Goal: Transaction & Acquisition: Purchase product/service

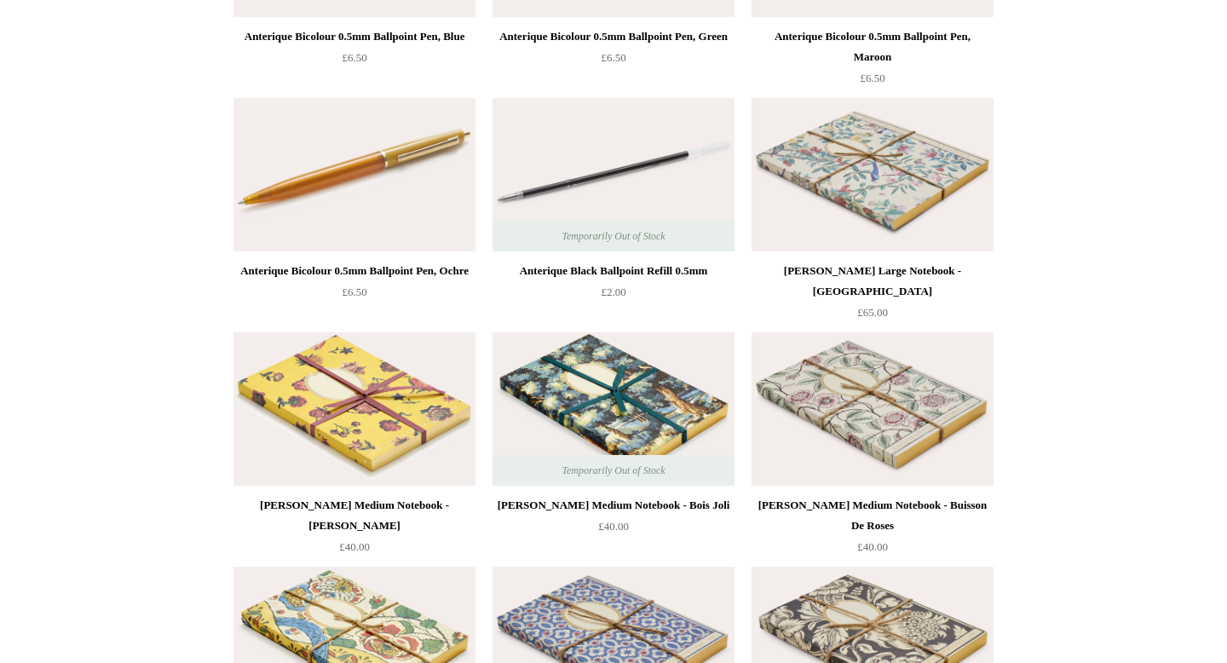
scroll to position [8334, 0]
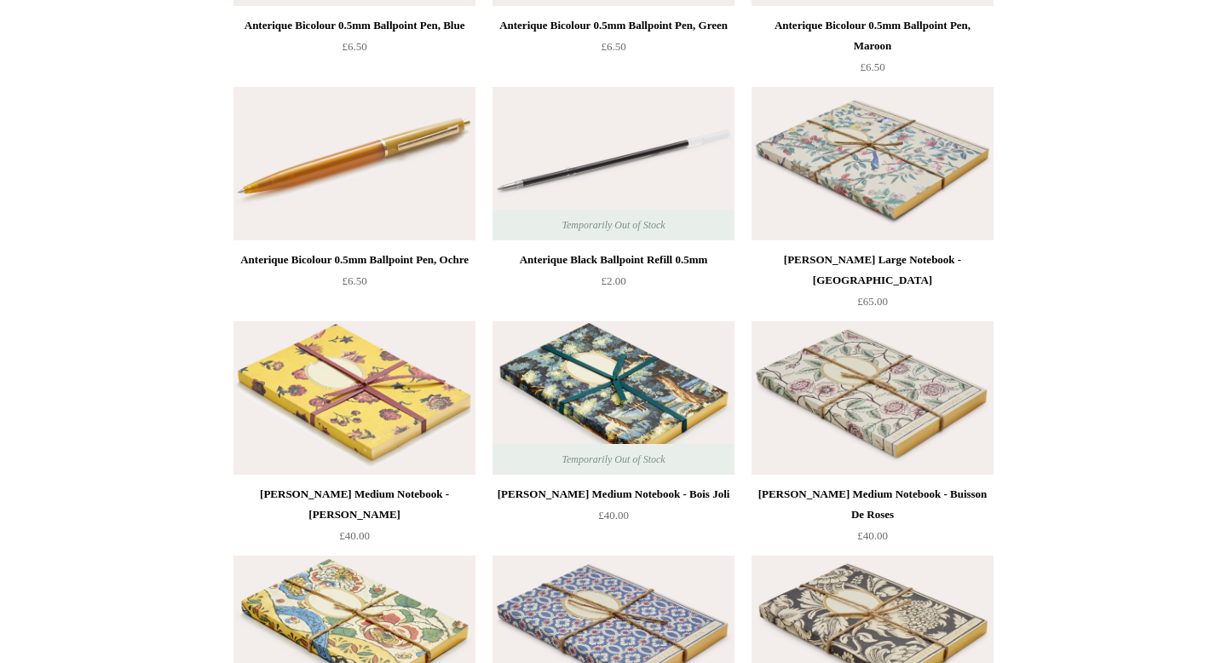
click at [597, 374] on img at bounding box center [613, 397] width 242 height 153
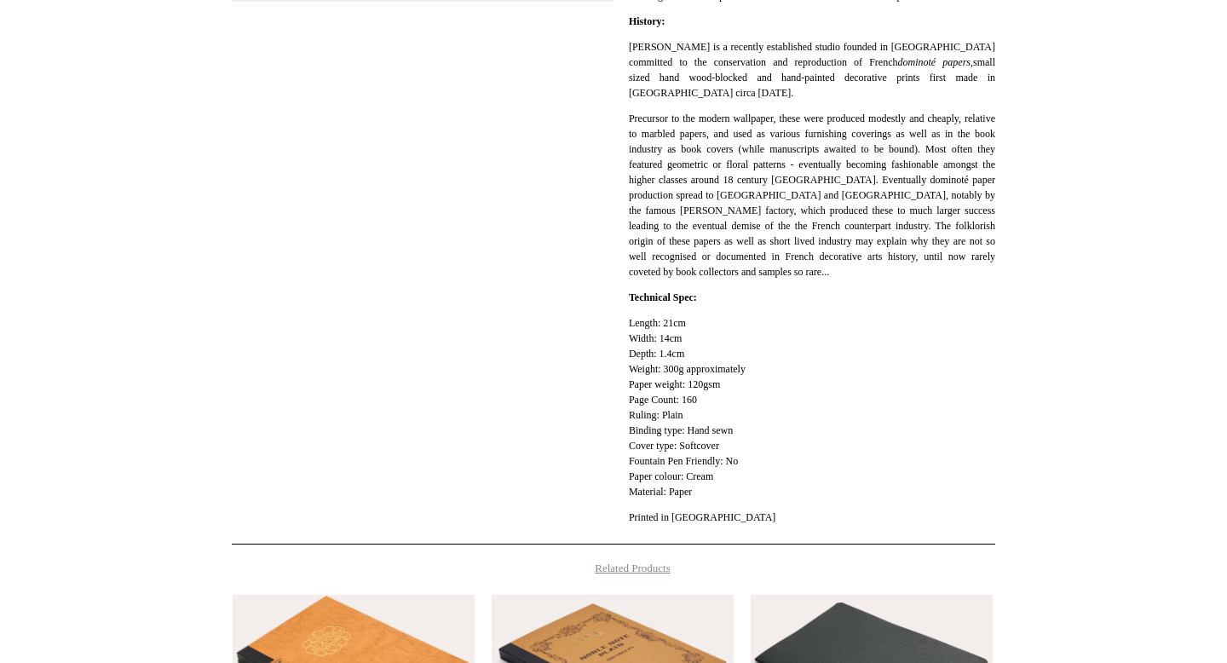
scroll to position [918, 0]
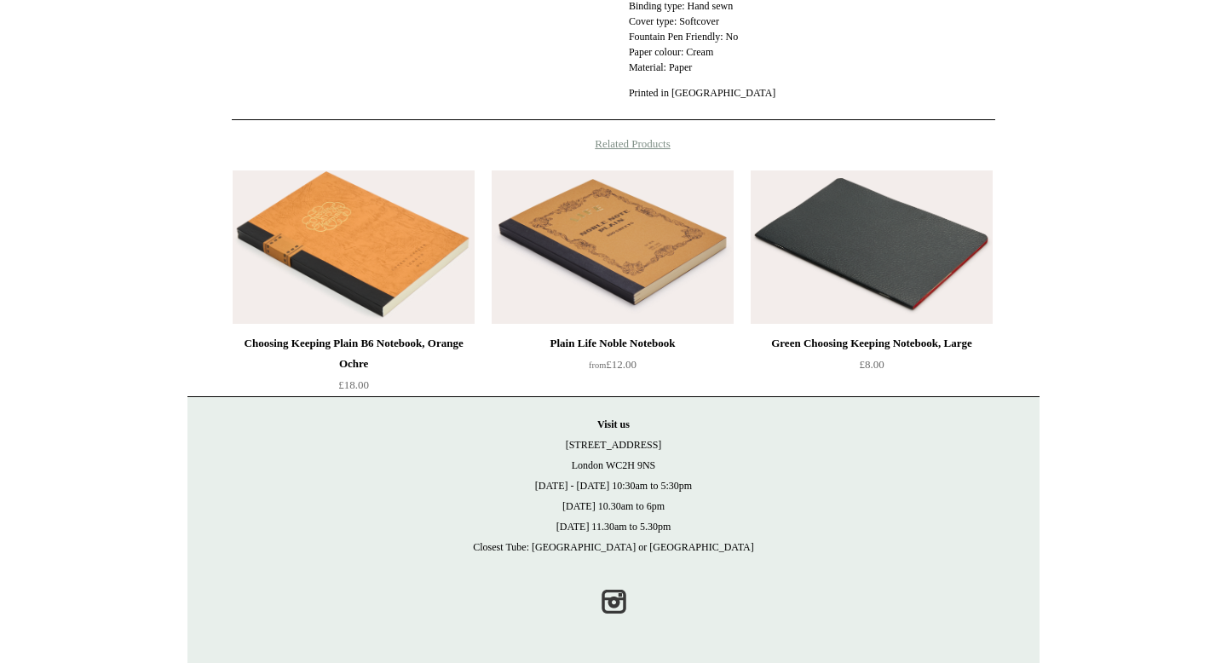
click at [421, 232] on img at bounding box center [354, 246] width 242 height 153
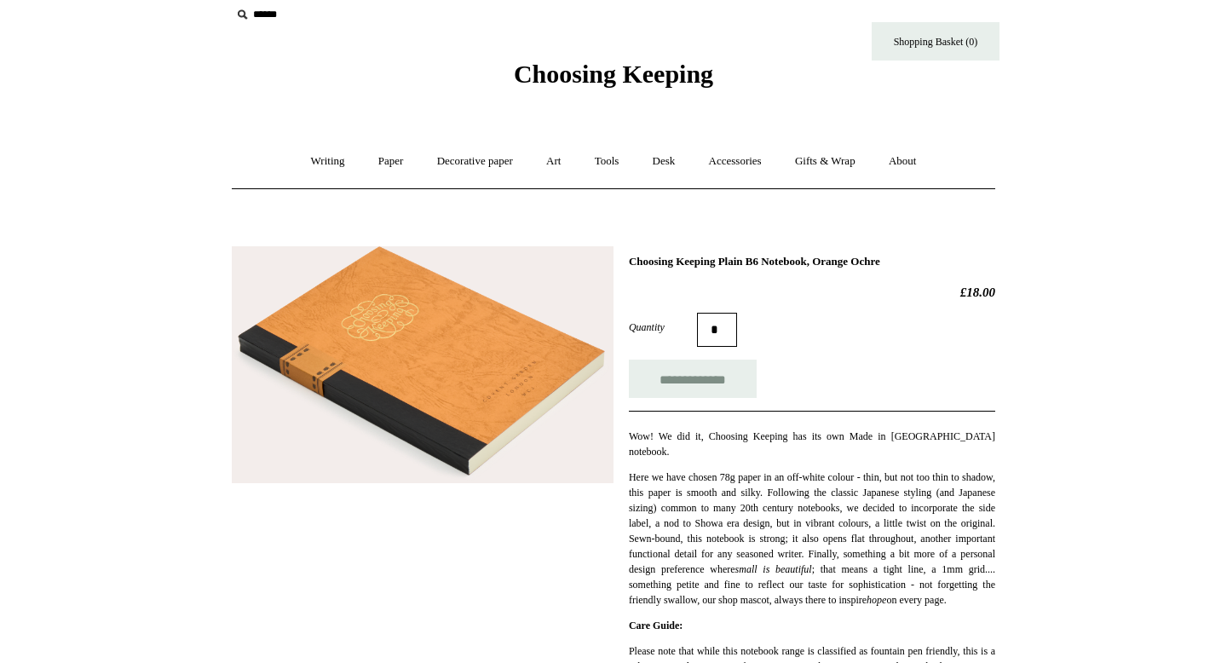
scroll to position [26, 0]
